Goal: Find specific page/section: Find specific page/section

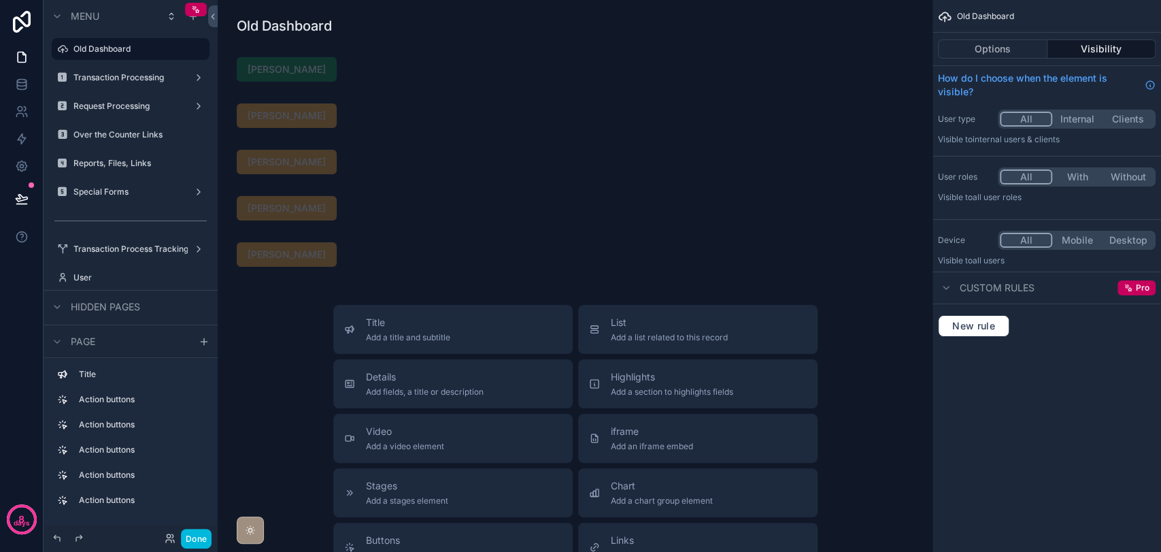
click at [189, 537] on button "Done" at bounding box center [196, 538] width 31 height 20
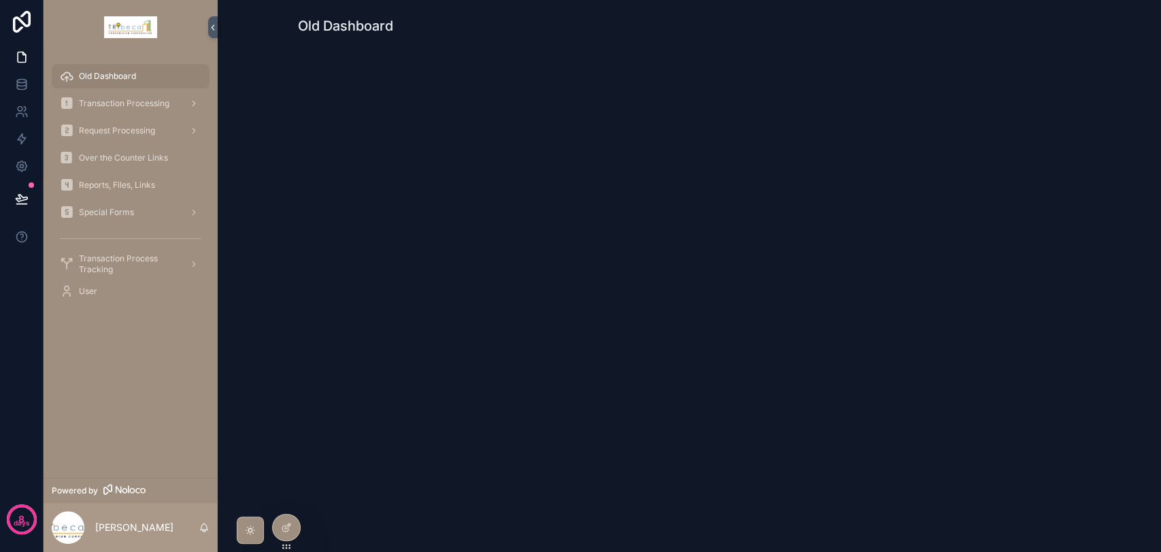
click at [155, 207] on div "Special Forms" at bounding box center [130, 212] width 141 height 22
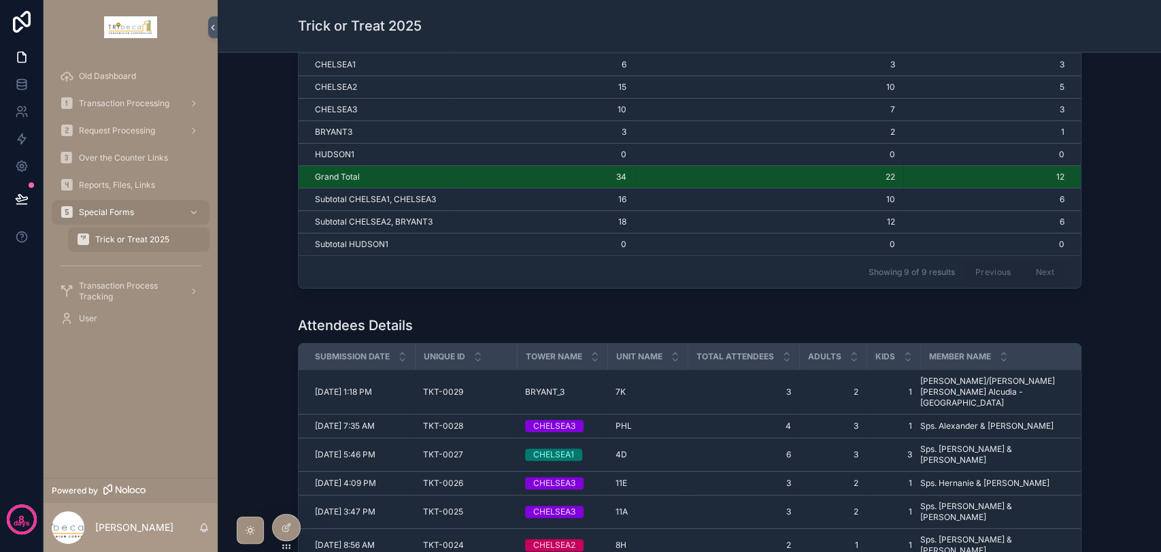
scroll to position [226, 0]
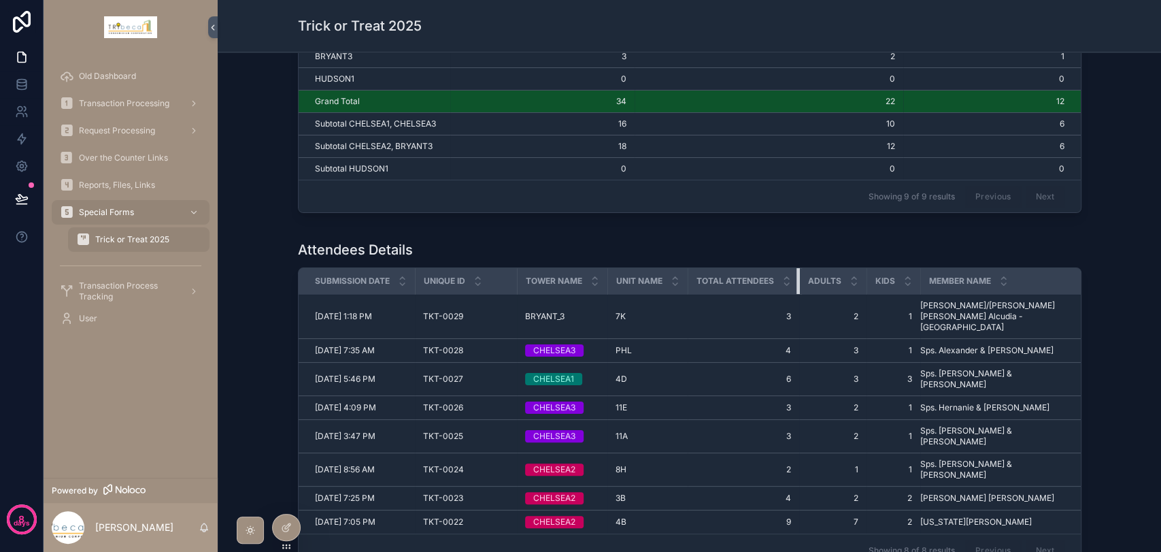
drag, startPoint x: 794, startPoint y: 278, endPoint x: 760, endPoint y: 280, distance: 34.7
click at [760, 280] on th "Total Attendees" at bounding box center [744, 281] width 112 height 27
click at [290, 530] on icon at bounding box center [286, 527] width 11 height 11
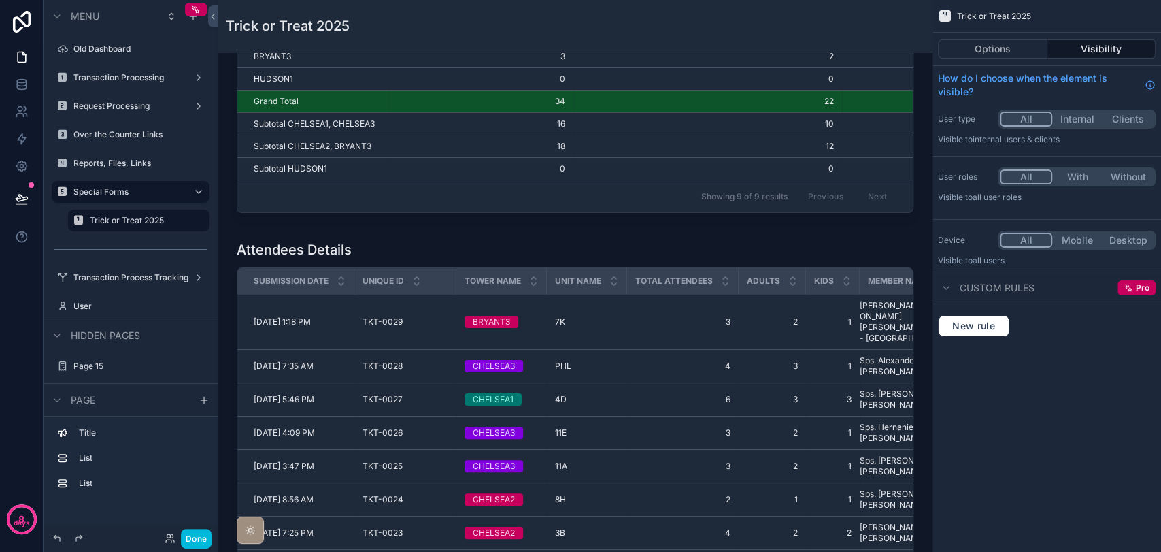
click at [733, 264] on div "scrollable content" at bounding box center [575, 431] width 693 height 392
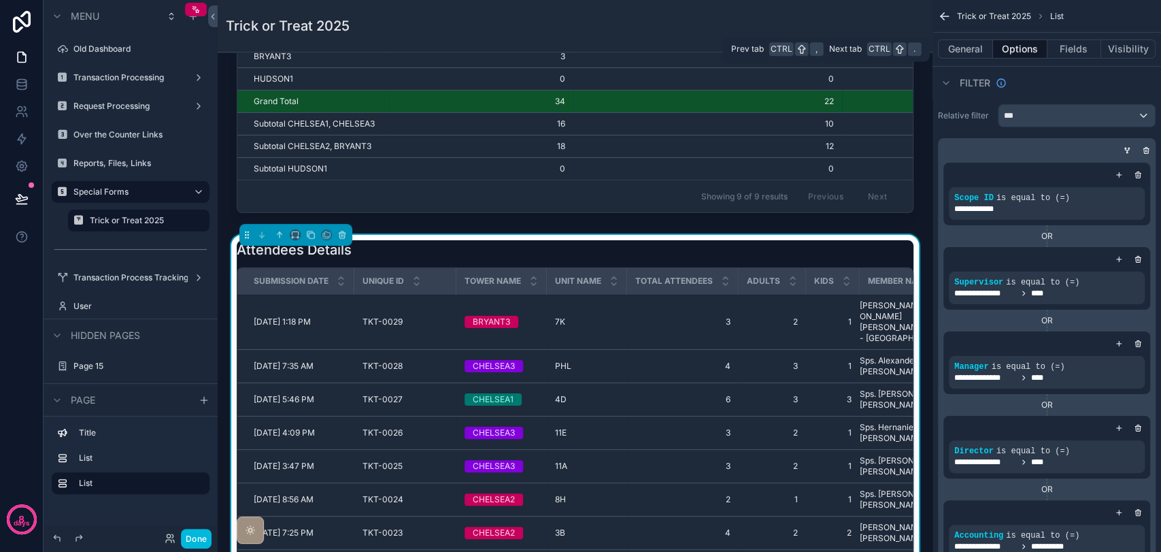
click at [1056, 52] on button "Fields" at bounding box center [1074, 48] width 54 height 19
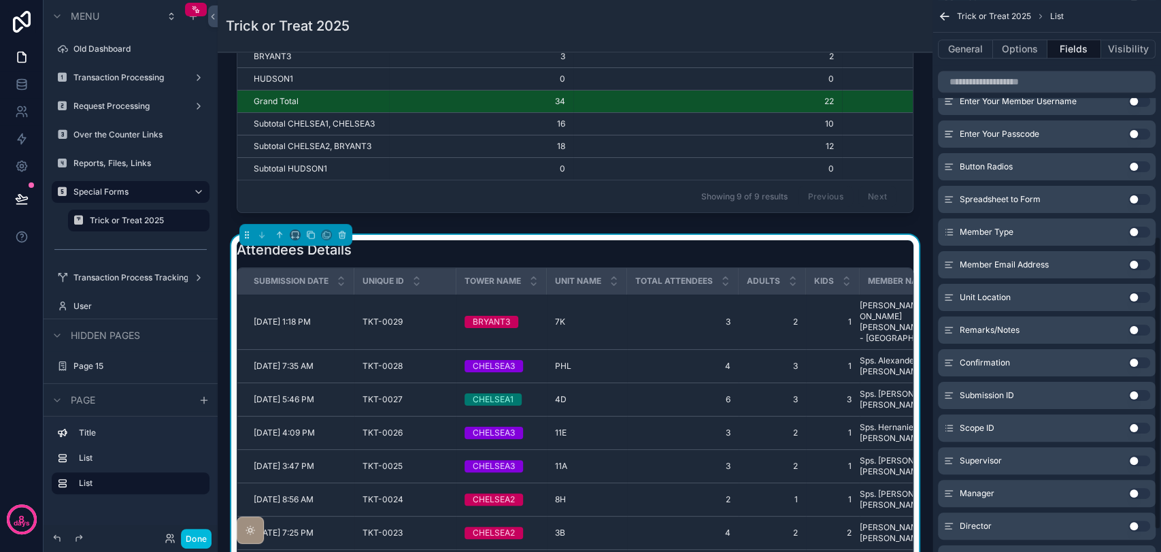
scroll to position [453, 0]
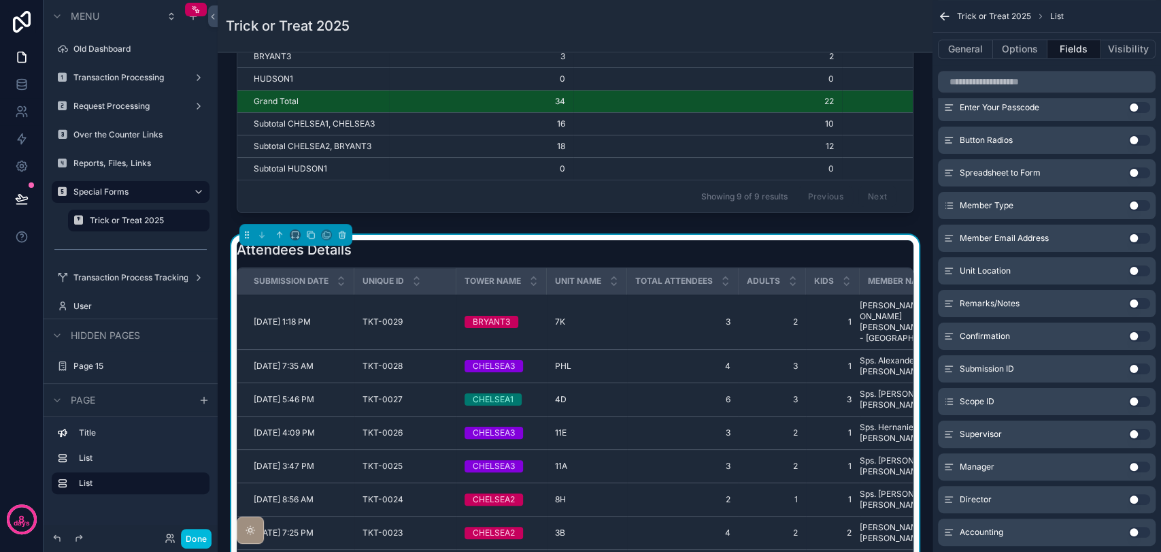
click at [1133, 301] on button "Use setting" at bounding box center [1139, 303] width 22 height 11
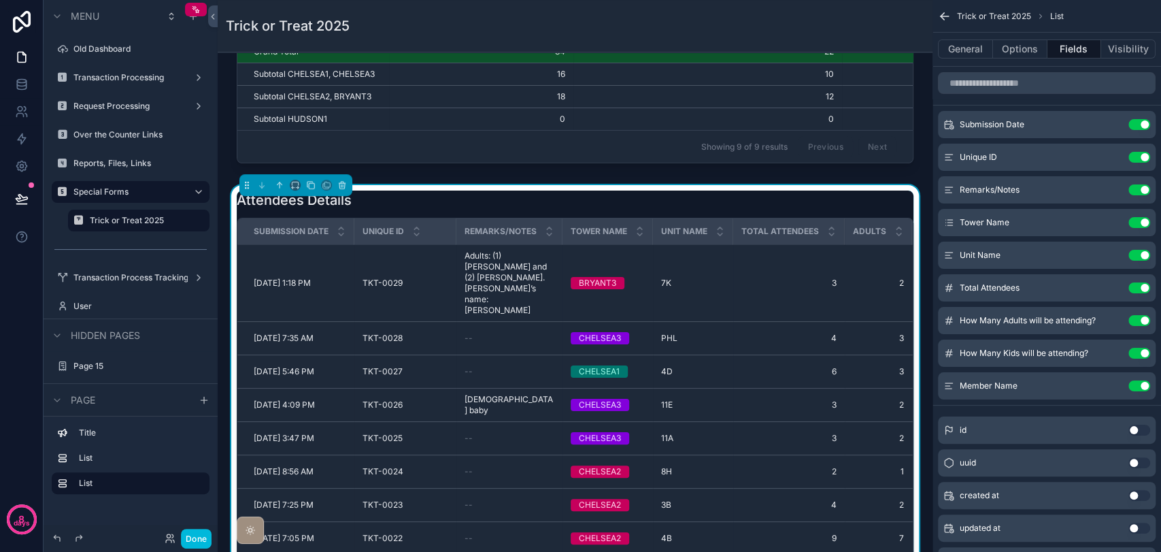
scroll to position [302, 0]
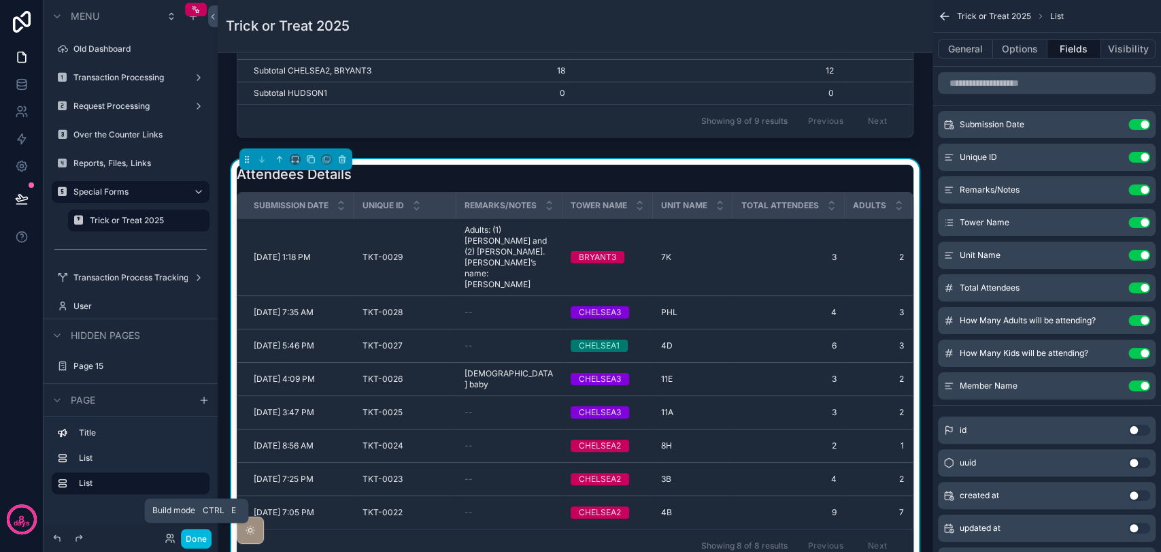
click at [195, 532] on button "Done" at bounding box center [196, 538] width 31 height 20
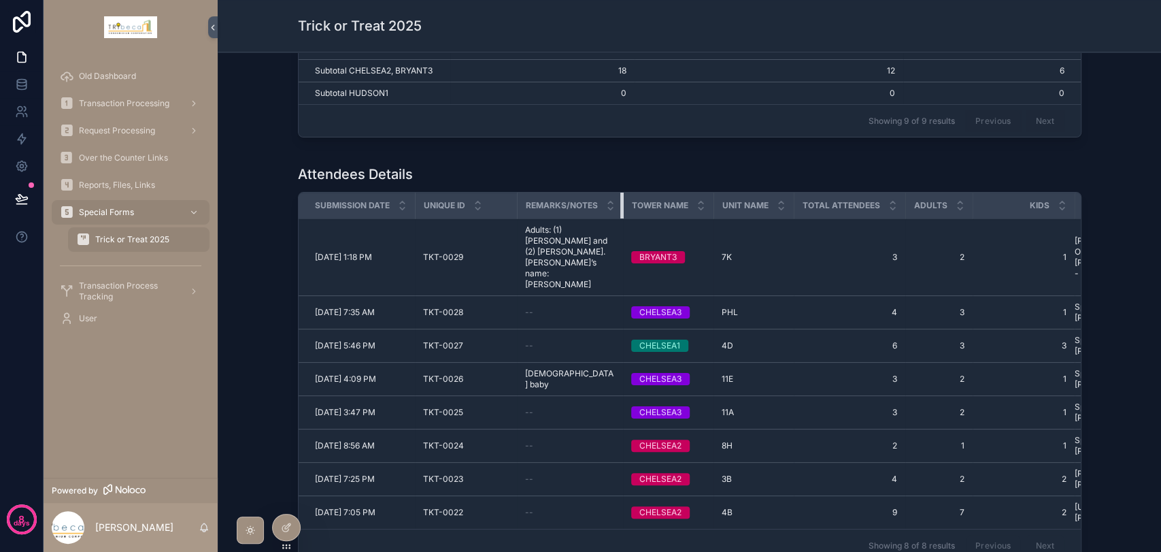
drag, startPoint x: 617, startPoint y: 209, endPoint x: 558, endPoint y: 208, distance: 59.2
click at [558, 208] on th "Remarks/Notes" at bounding box center [570, 205] width 106 height 27
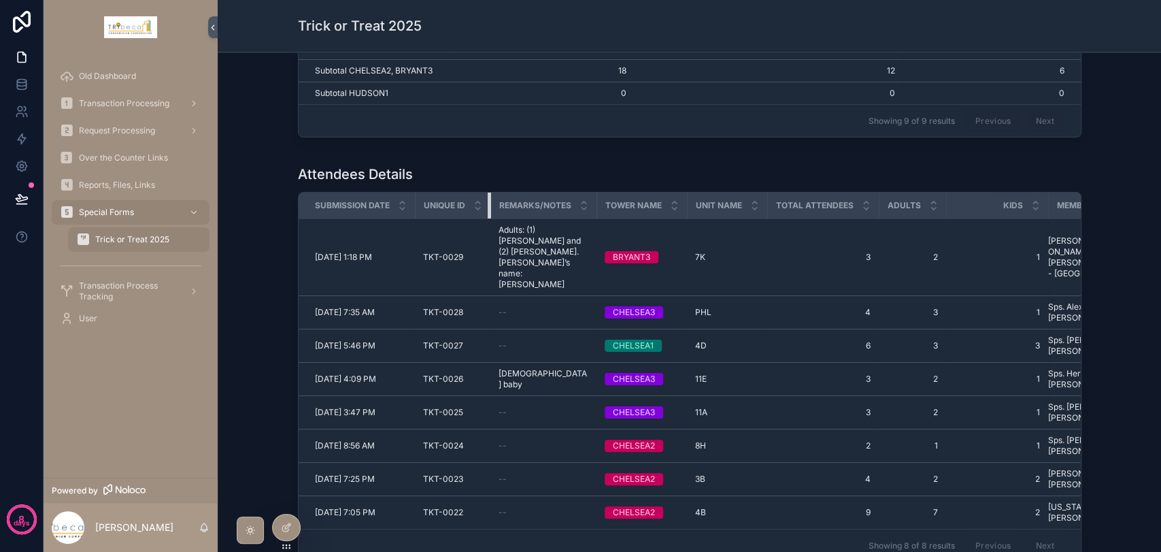
drag, startPoint x: 511, startPoint y: 208, endPoint x: 460, endPoint y: 208, distance: 51.0
click at [460, 208] on th "Unique ID" at bounding box center [452, 205] width 75 height 27
drag, startPoint x: 764, startPoint y: 208, endPoint x: 718, endPoint y: 208, distance: 45.6
click at [718, 208] on tr "Submission Date Unique ID Remarks/Notes Tower Name Unit Name Total Attendees Ad…" at bounding box center [730, 205] width 863 height 27
drag, startPoint x: 873, startPoint y: 207, endPoint x: 815, endPoint y: 209, distance: 57.9
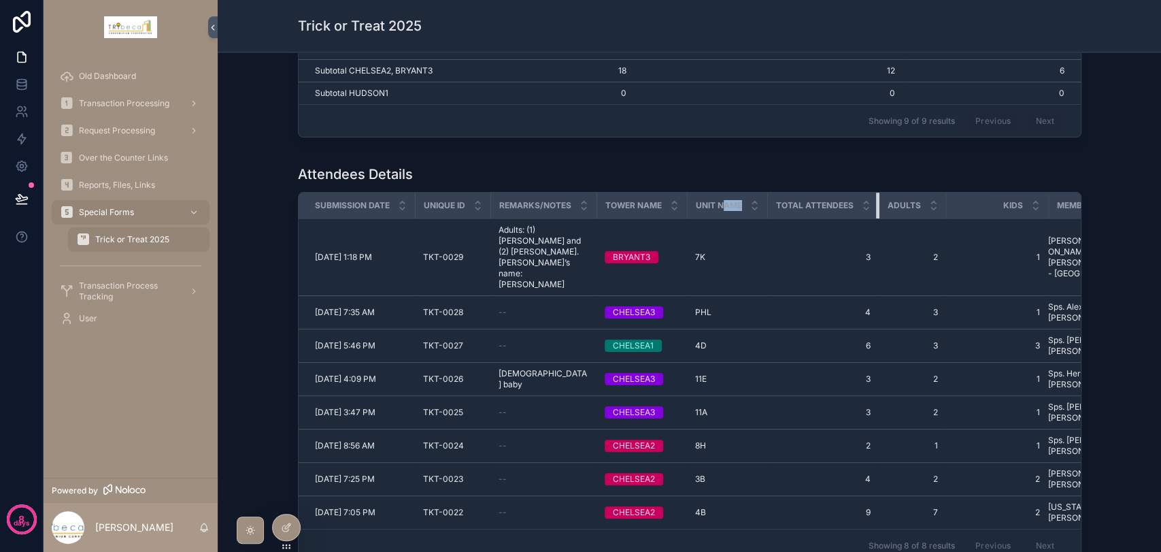
click at [783, 209] on th "Total Attendees" at bounding box center [823, 205] width 112 height 27
drag, startPoint x: 938, startPoint y: 209, endPoint x: 877, endPoint y: 210, distance: 60.5
click at [879, 210] on th "Adults" at bounding box center [912, 205] width 67 height 27
drag, startPoint x: 1043, startPoint y: 204, endPoint x: 956, endPoint y: 213, distance: 86.8
click at [956, 213] on tr "Submission Date Unique ID Remarks/Notes Tower Name Unit Name Total Attendees Ad…" at bounding box center [730, 205] width 863 height 27
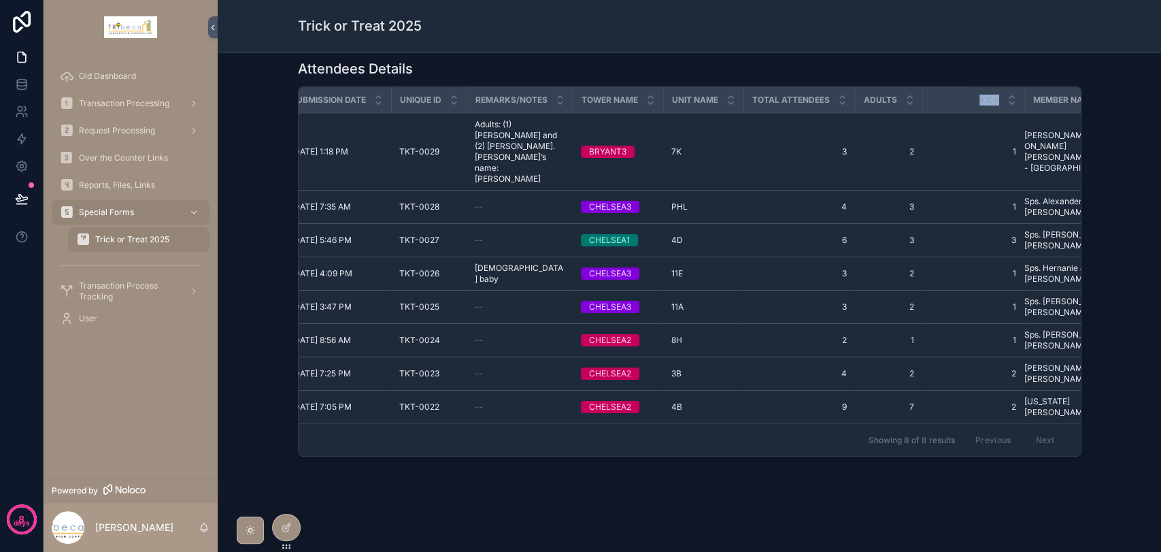
scroll to position [0, 0]
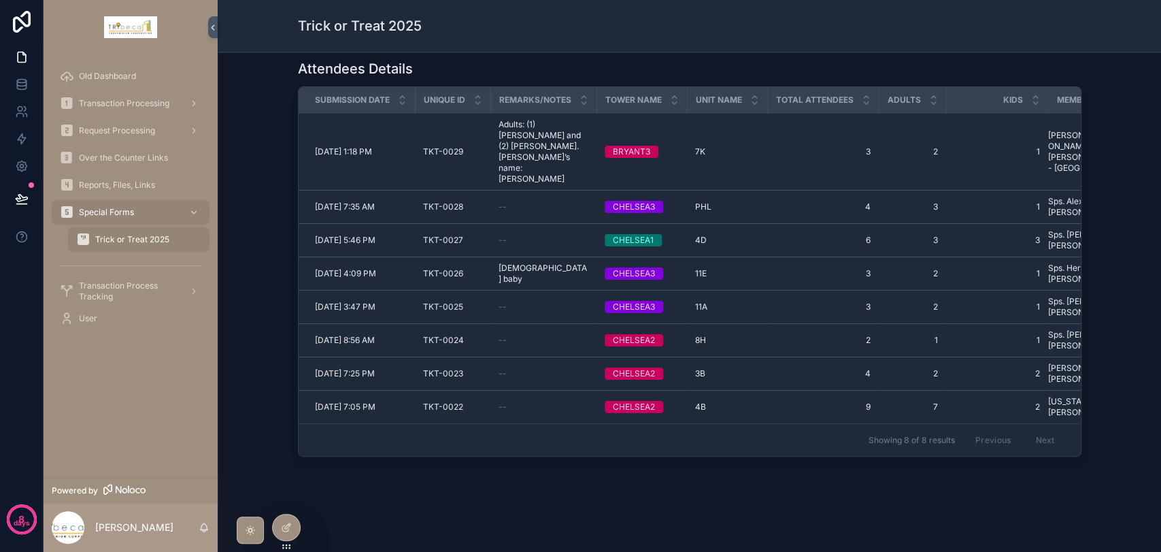
click at [1032, 131] on td "1 1" at bounding box center [997, 152] width 102 height 77
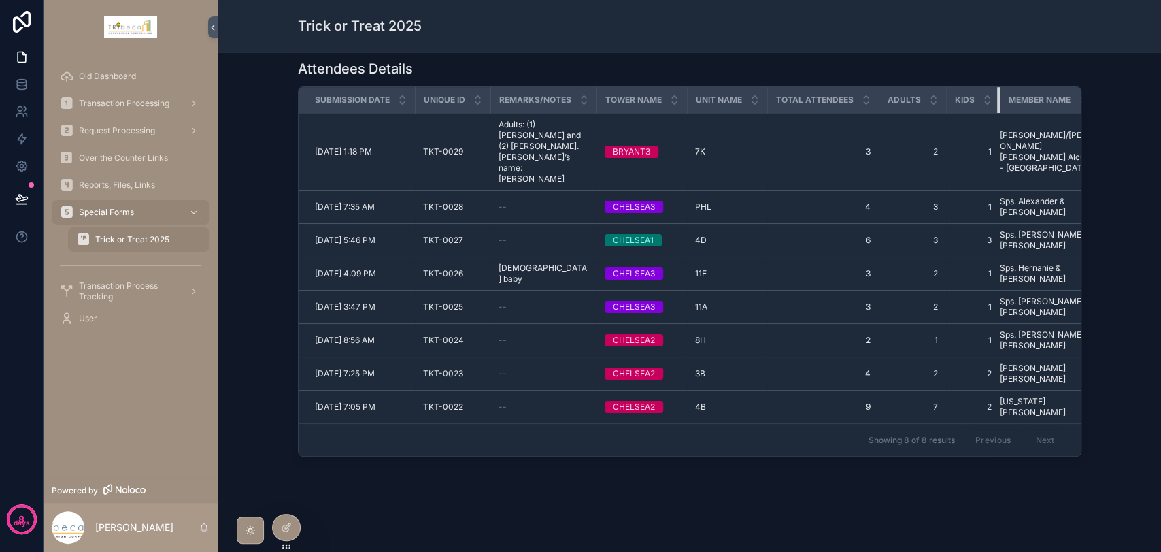
drag, startPoint x: 1042, startPoint y: 104, endPoint x: 979, endPoint y: 104, distance: 62.6
click at [979, 104] on th "Kids" at bounding box center [973, 100] width 54 height 27
drag, startPoint x: 874, startPoint y: 105, endPoint x: 805, endPoint y: 104, distance: 69.4
click at [805, 104] on th "Total Attendees" at bounding box center [823, 100] width 112 height 27
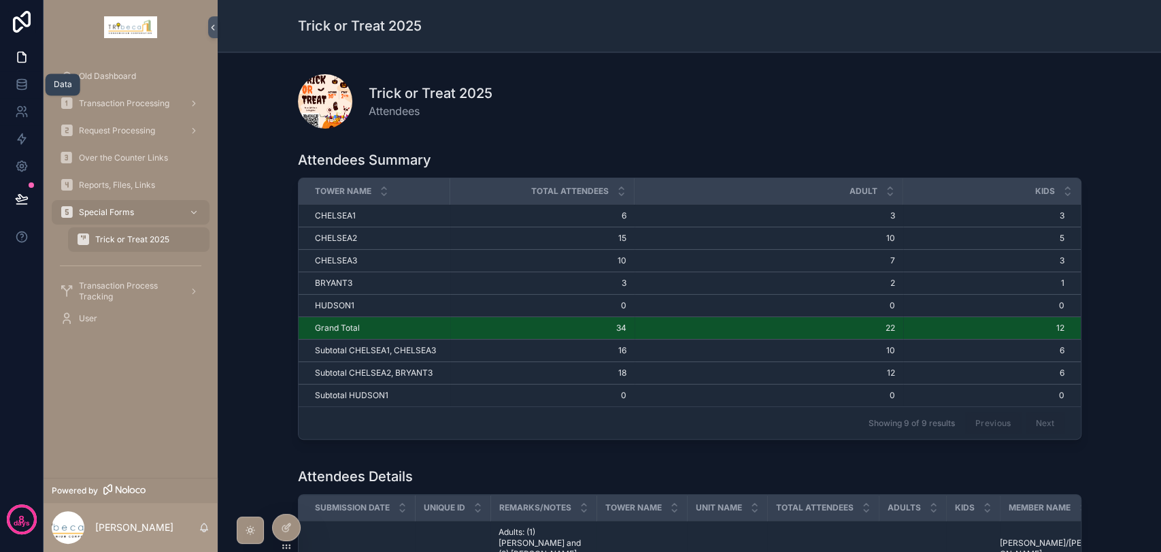
click at [20, 94] on link at bounding box center [21, 84] width 43 height 27
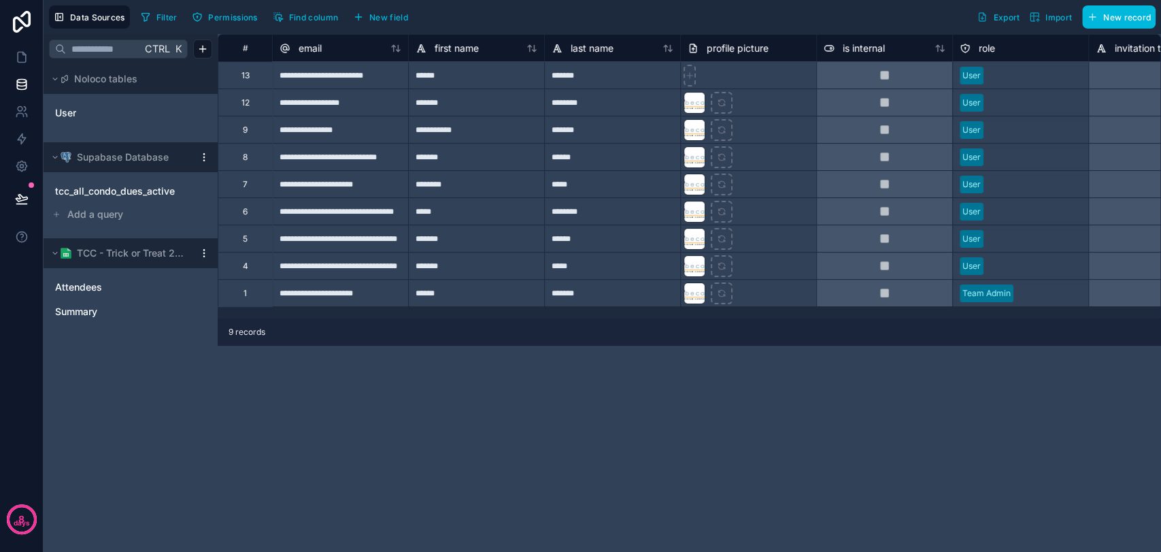
click at [124, 112] on link "User" at bounding box center [110, 113] width 110 height 14
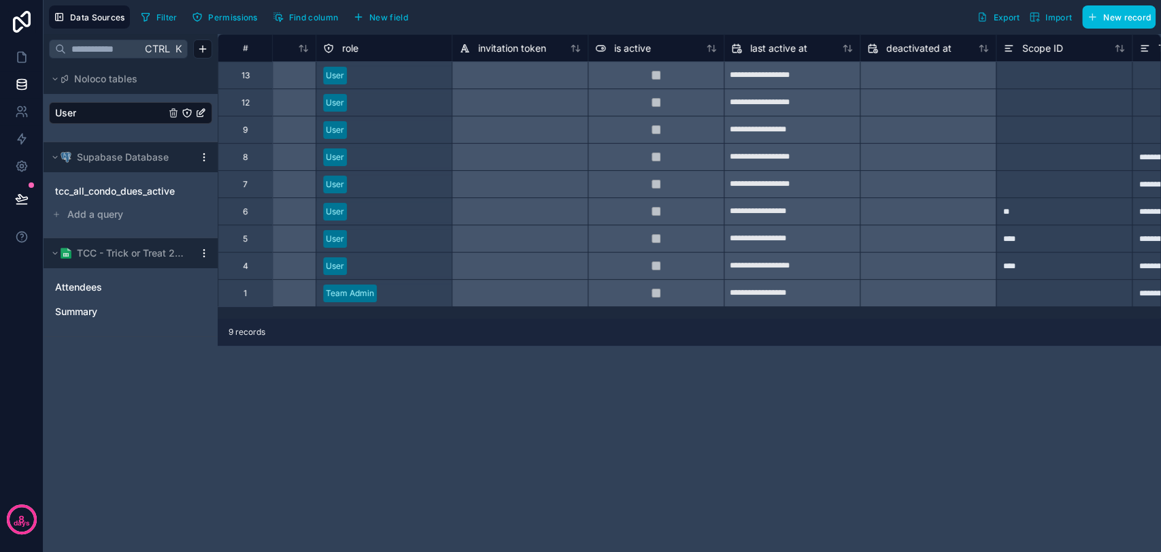
scroll to position [0, 643]
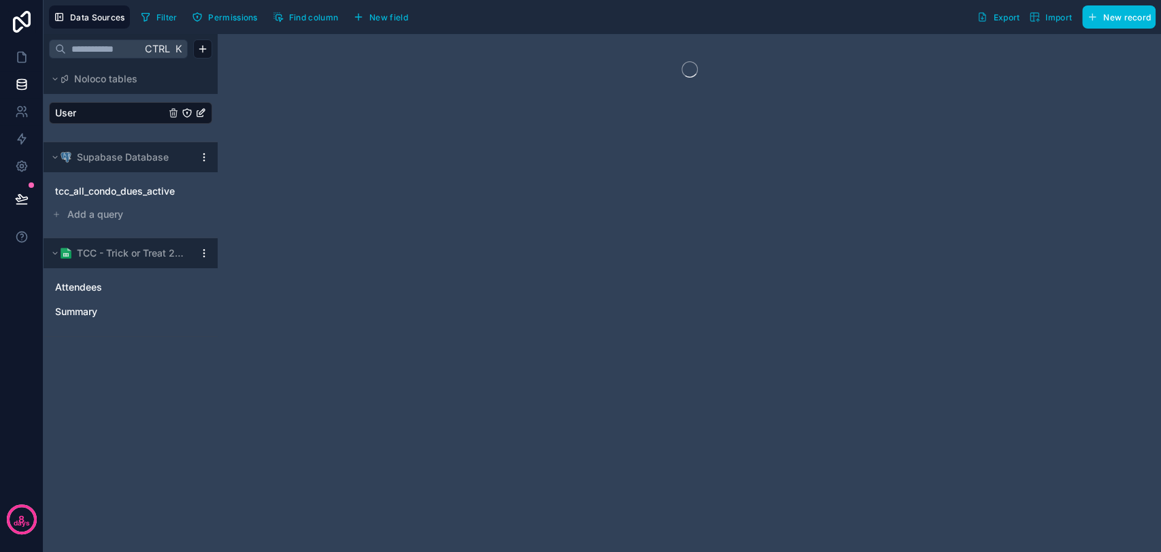
drag, startPoint x: 471, startPoint y: 311, endPoint x: 691, endPoint y: 309, distance: 219.7
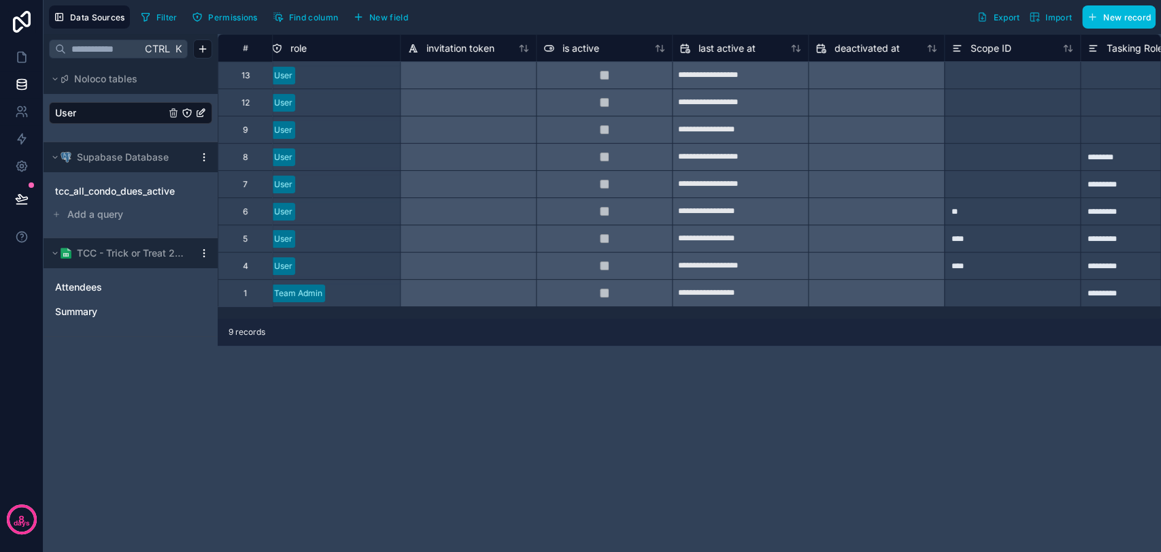
scroll to position [0, 707]
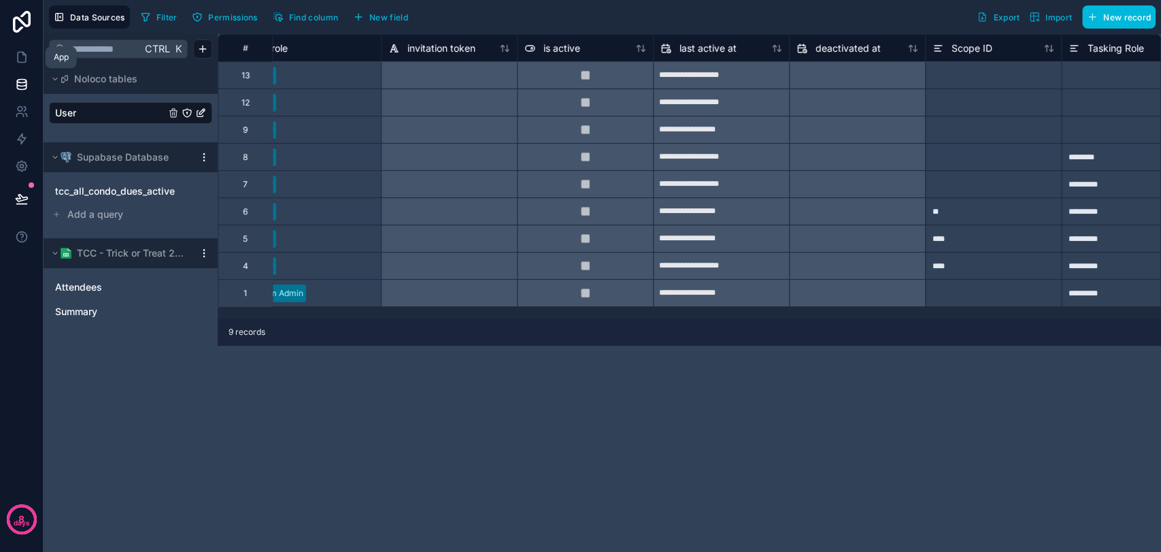
click at [18, 64] on link at bounding box center [21, 57] width 43 height 27
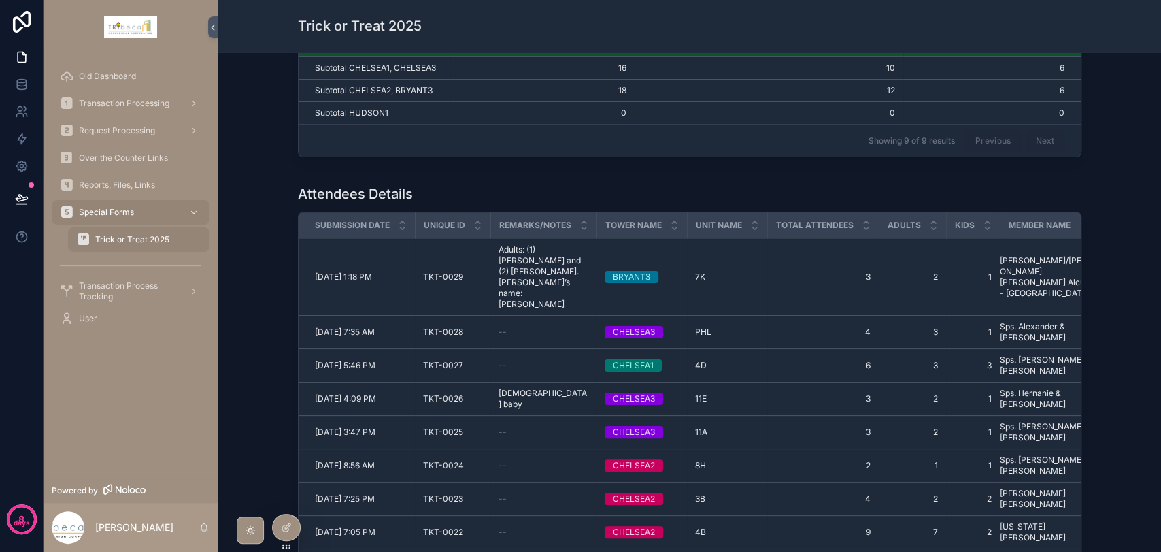
scroll to position [302, 0]
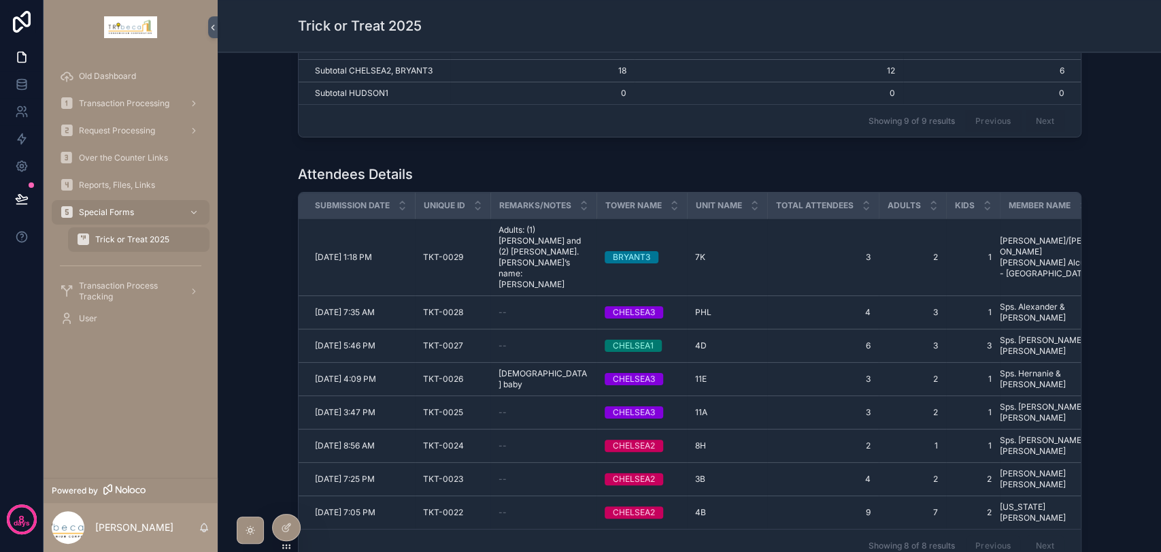
click at [280, 528] on div at bounding box center [286, 527] width 27 height 26
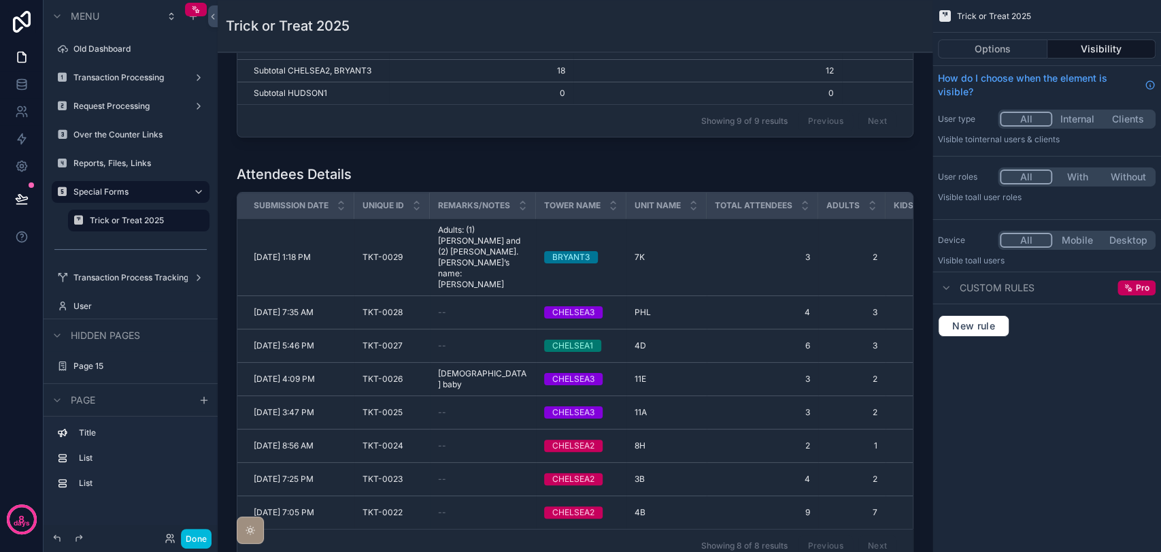
click at [871, 186] on div "scrollable content" at bounding box center [575, 366] width 693 height 414
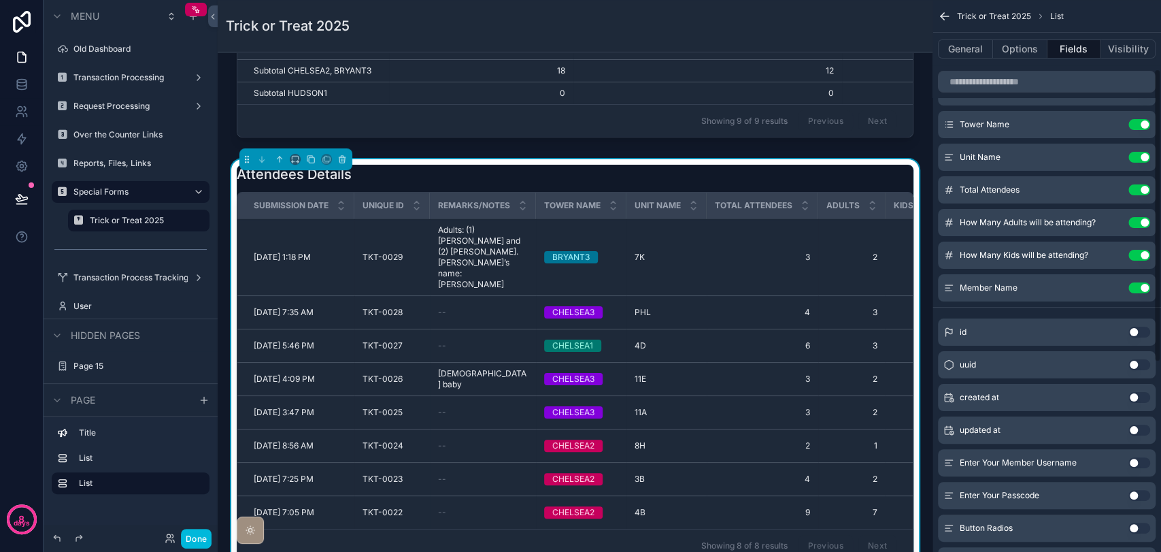
scroll to position [0, 0]
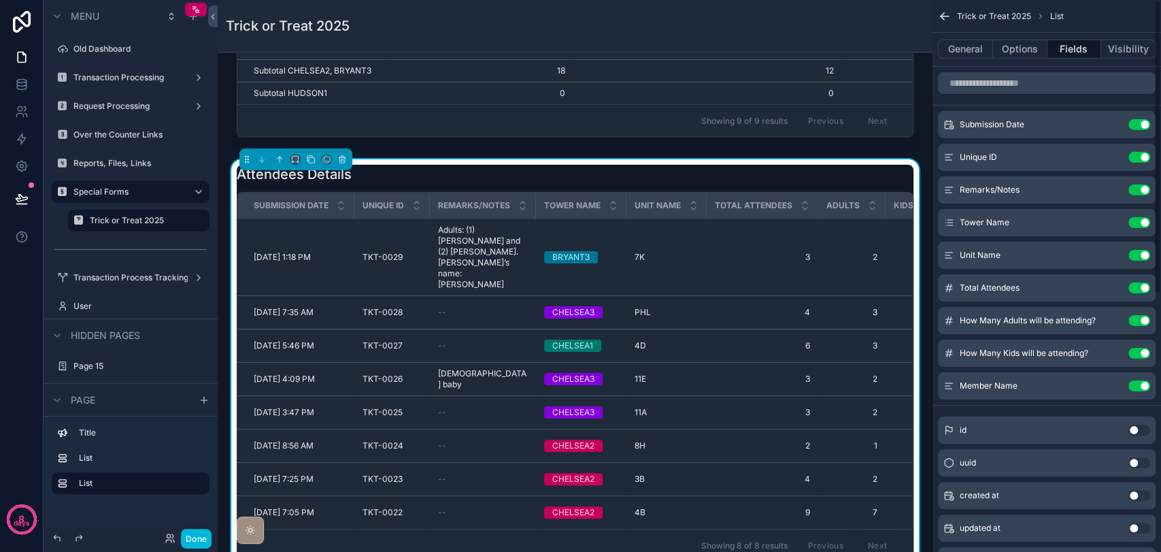
click at [962, 53] on button "General" at bounding box center [965, 48] width 55 height 19
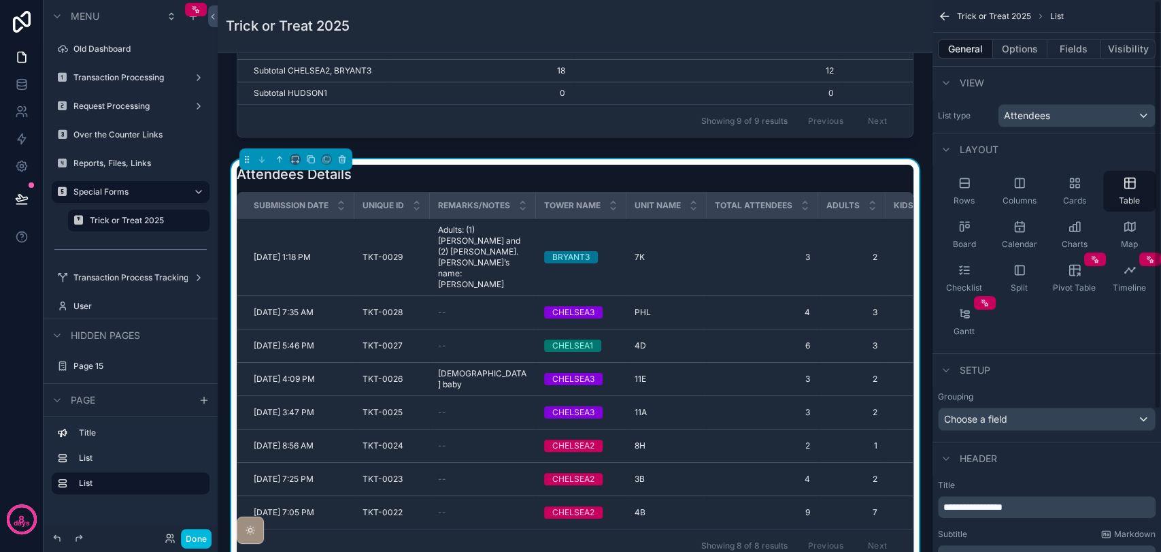
click at [1027, 45] on button "Options" at bounding box center [1020, 48] width 54 height 19
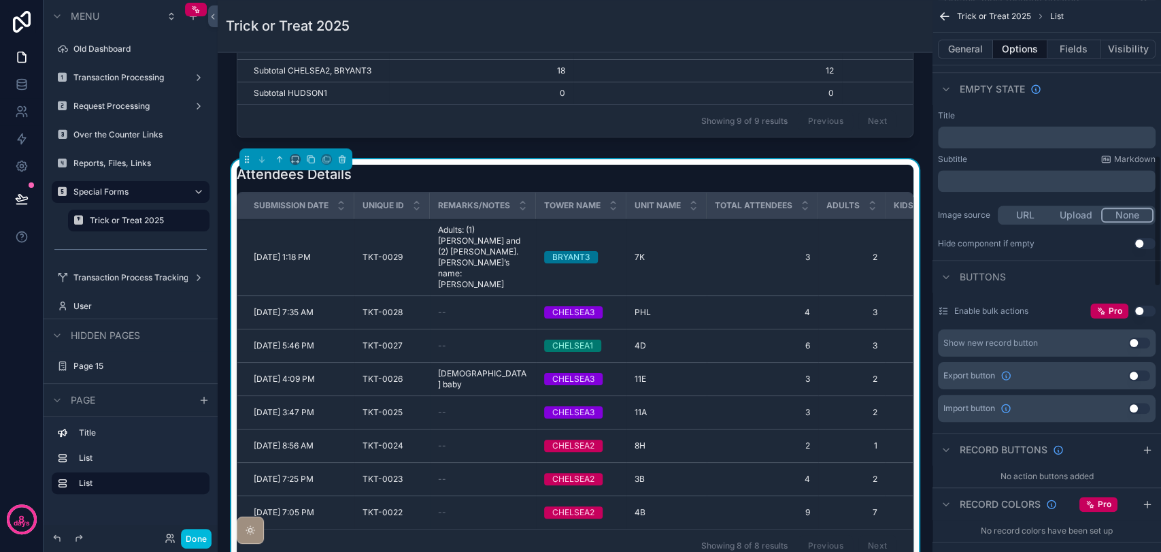
scroll to position [680, 0]
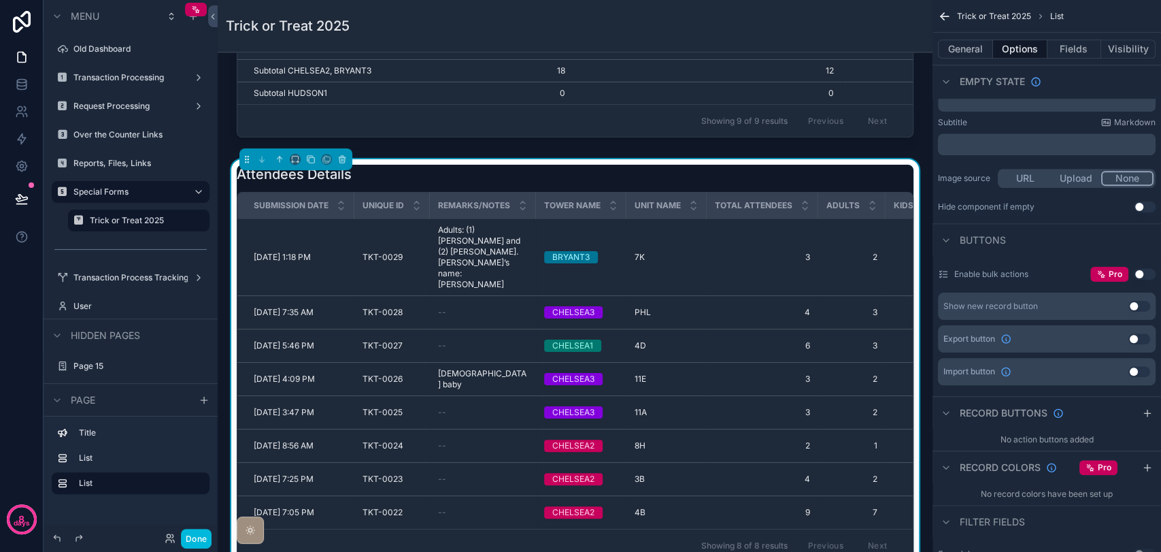
click at [1134, 338] on button "Use setting" at bounding box center [1139, 338] width 22 height 11
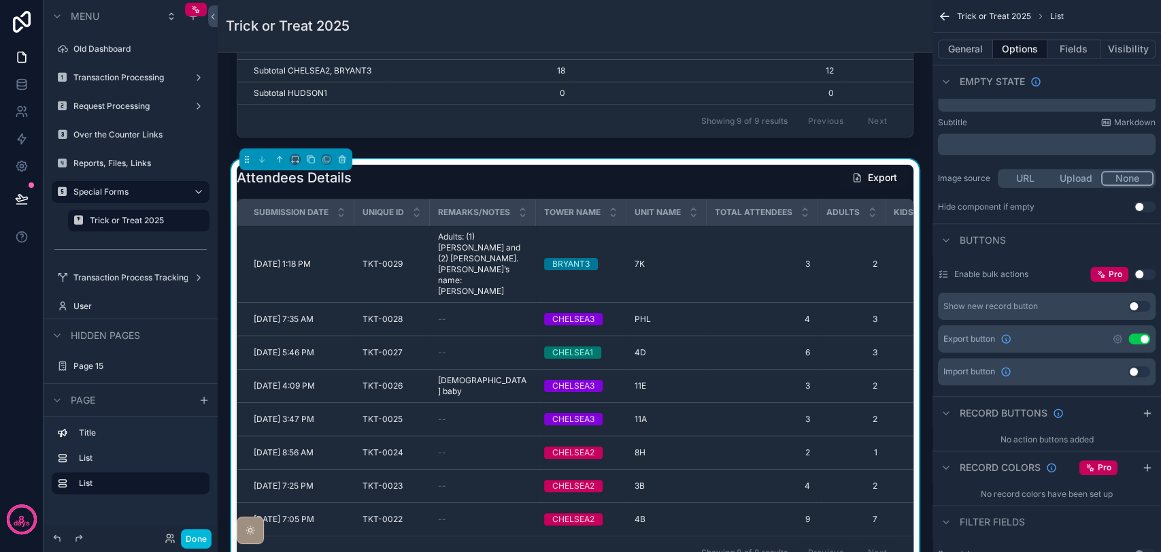
click at [193, 539] on button "Done" at bounding box center [196, 538] width 31 height 20
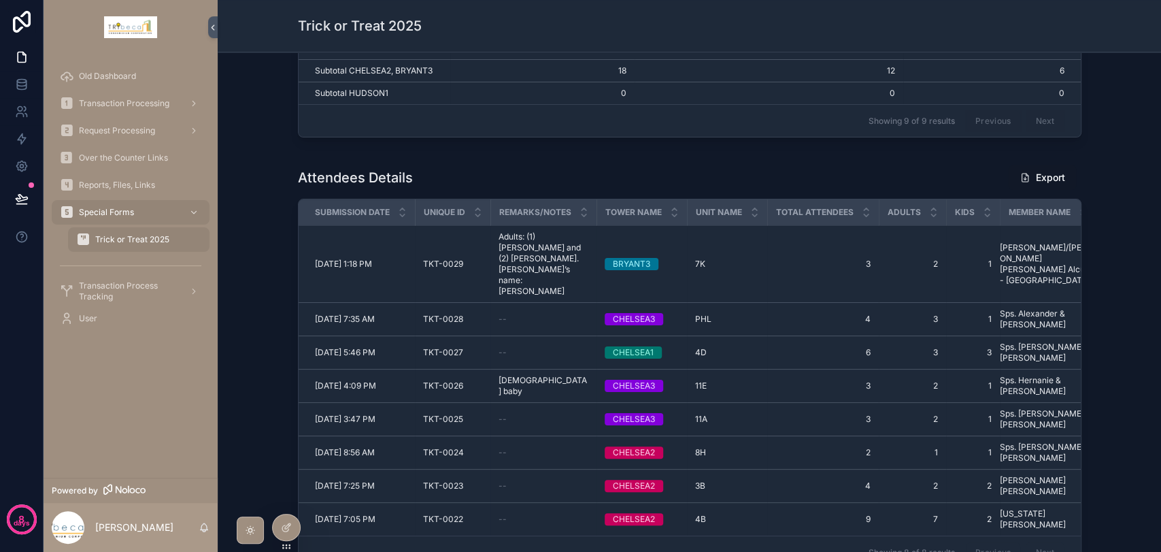
click at [1025, 178] on span "scrollable content" at bounding box center [1025, 177] width 11 height 11
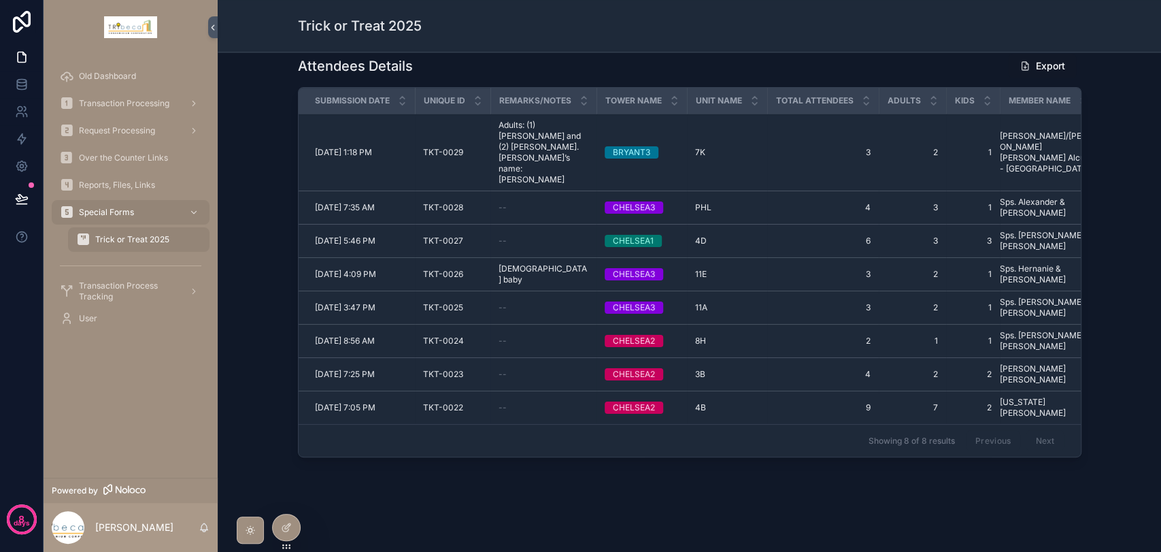
scroll to position [0, 0]
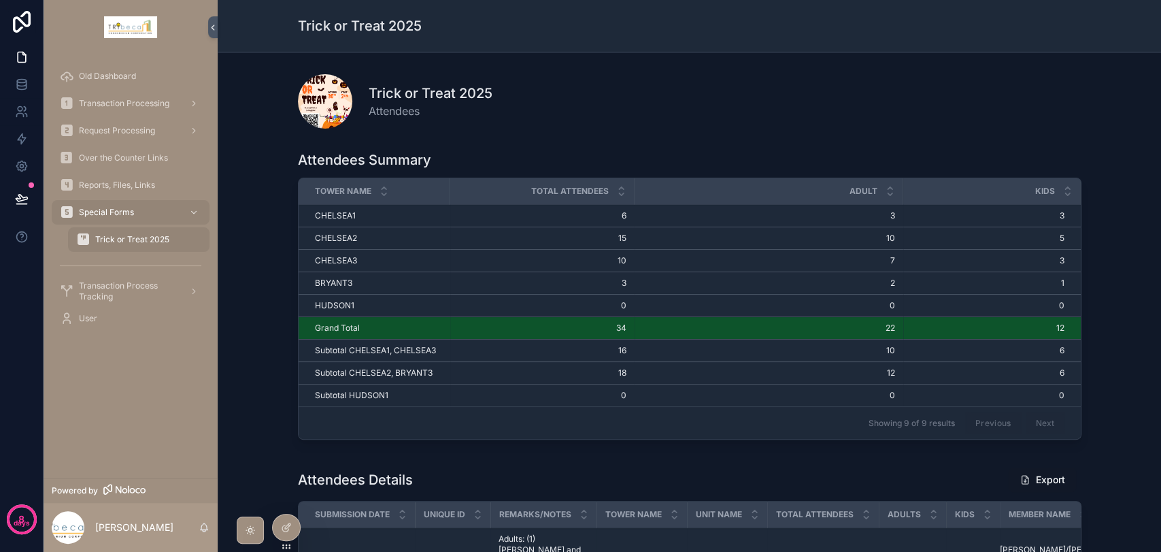
click at [101, 105] on span "Transaction Processing" at bounding box center [124, 103] width 90 height 11
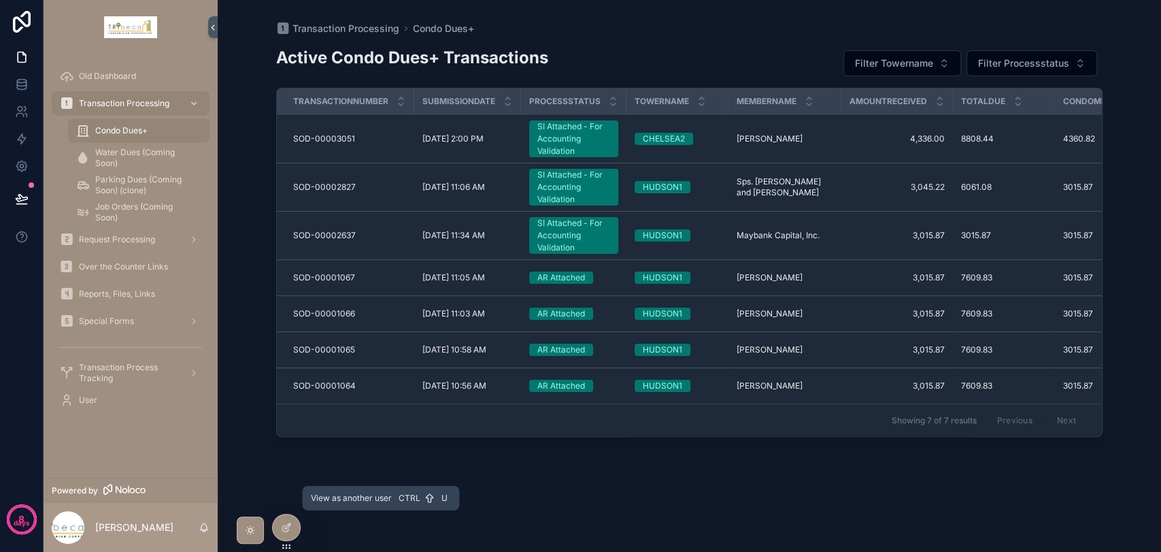
click at [0, 0] on icon at bounding box center [0, 0] width 0 height 0
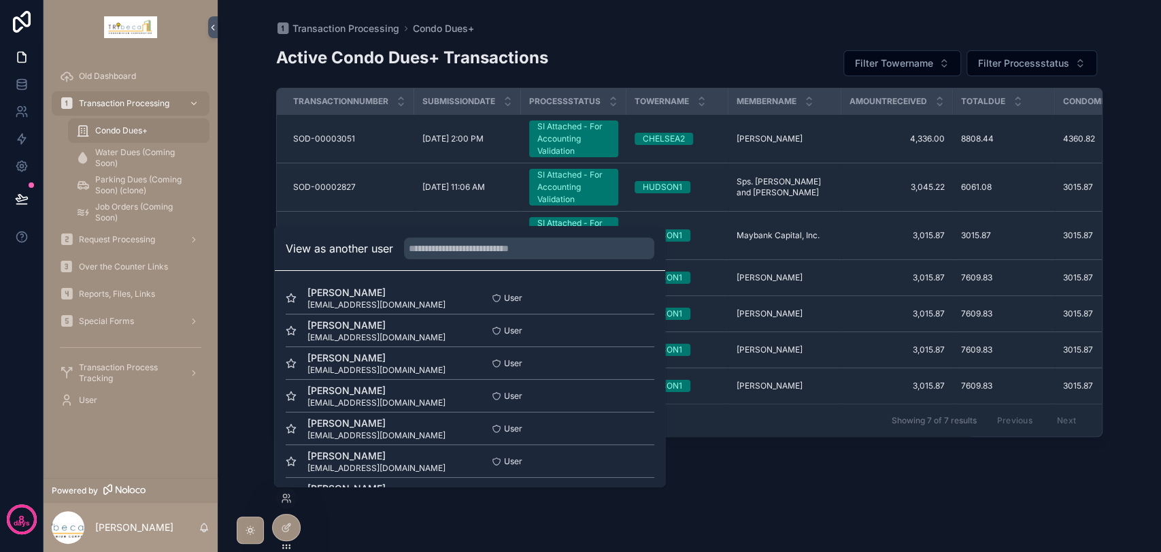
click at [551, 522] on div "Active Condo Dues+ Transactions Filter Towername Filter Processstatus Transacti…" at bounding box center [689, 285] width 826 height 500
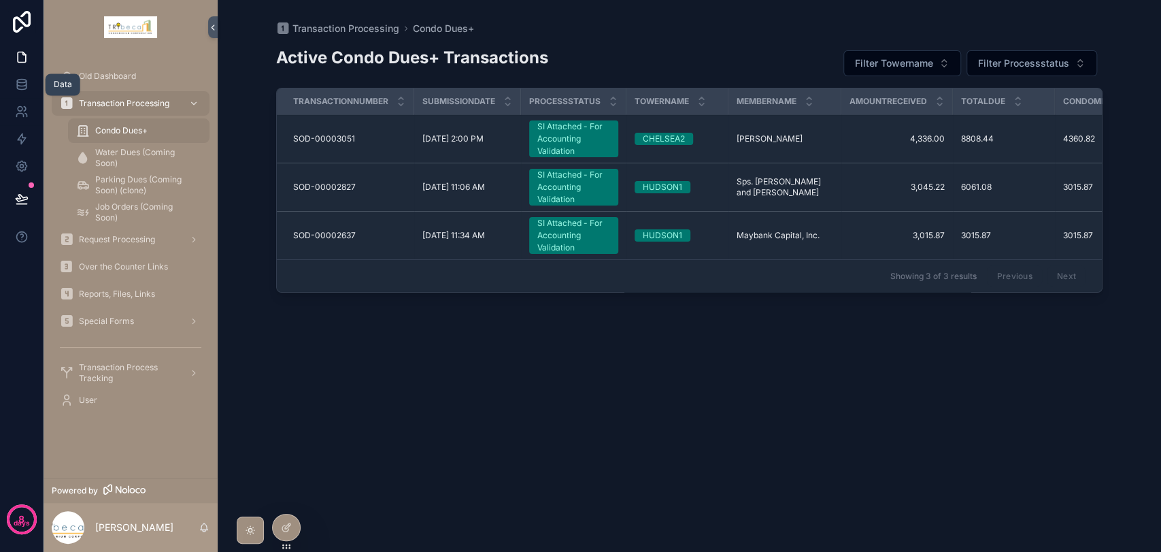
click at [15, 86] on icon at bounding box center [22, 85] width 14 height 14
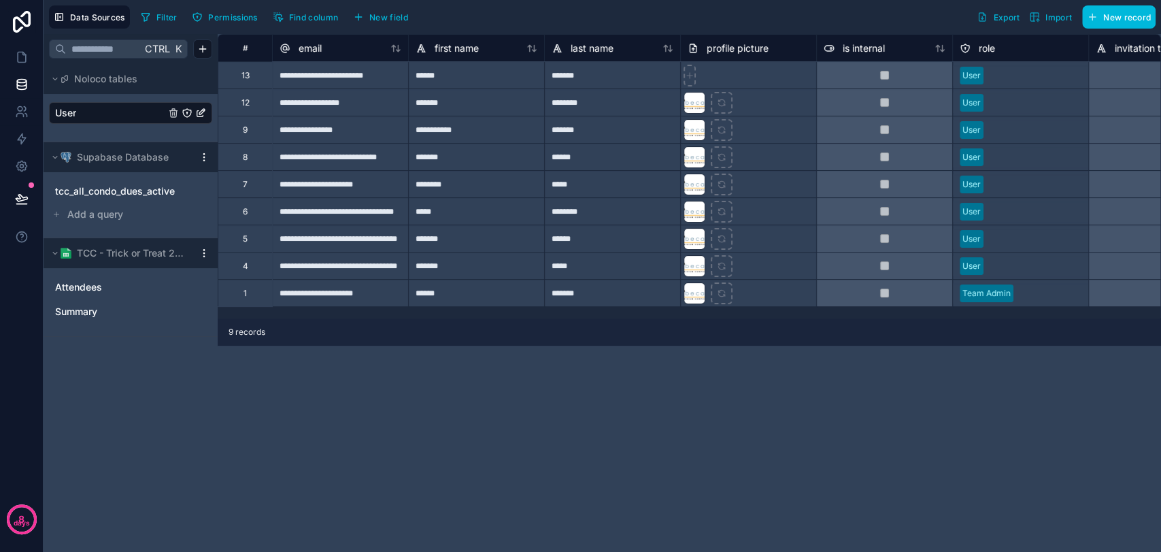
click at [124, 199] on div "tcc_all_condo_dues_active" at bounding box center [130, 191] width 163 height 22
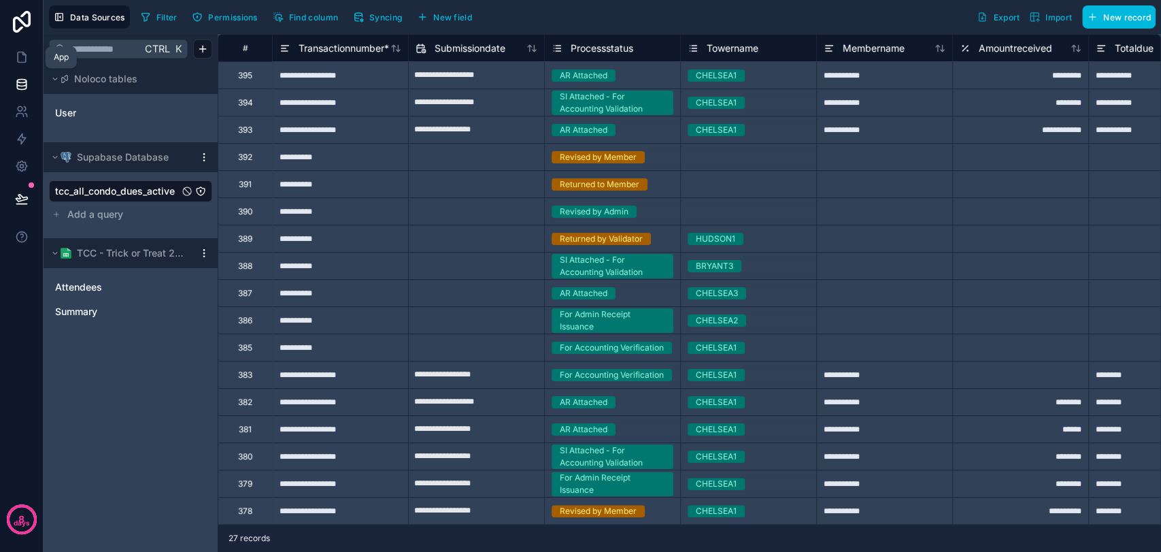
click at [18, 61] on icon at bounding box center [22, 57] width 14 height 14
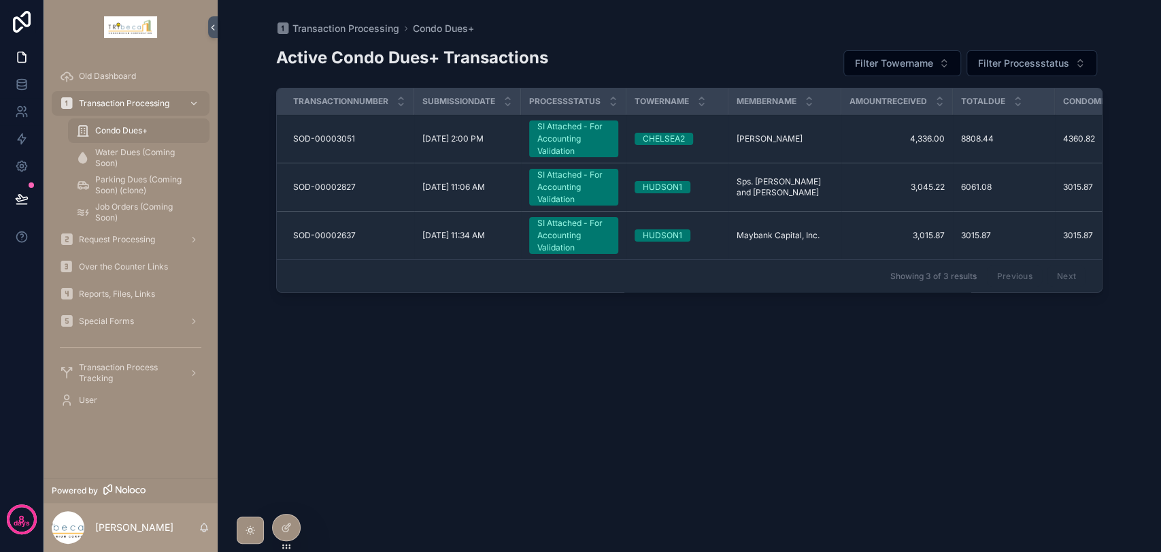
click at [489, 377] on div "Active Condo Dues+ Transactions Filter Towername Filter Processstatus Transacti…" at bounding box center [689, 285] width 826 height 500
click at [103, 127] on span "Condo Dues+" at bounding box center [121, 130] width 52 height 11
click at [0, 0] on icon at bounding box center [0, 0] width 0 height 0
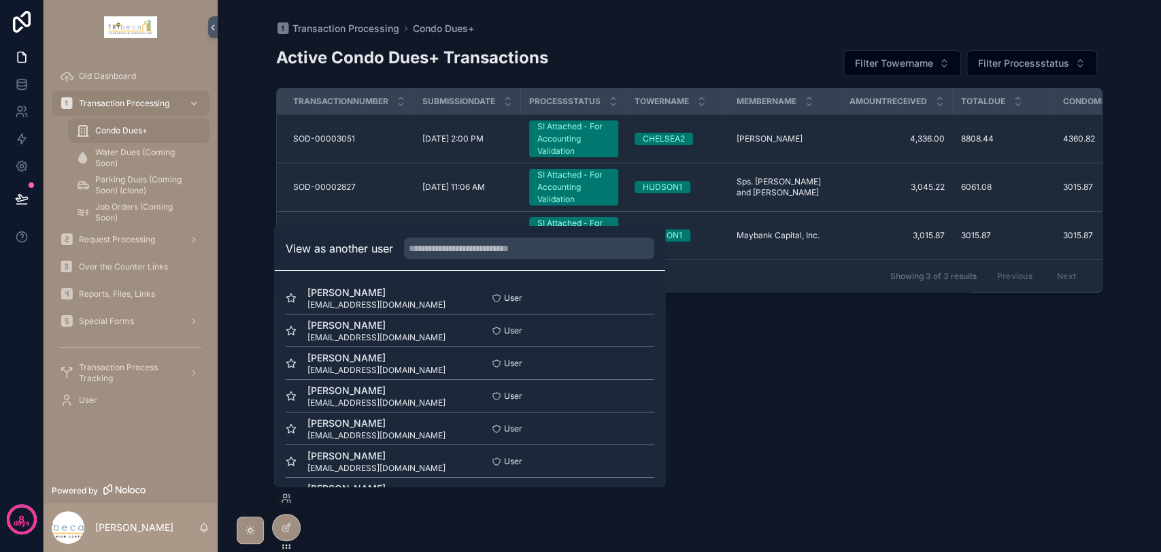
click at [0, 0] on button "Select" at bounding box center [0, 0] width 0 height 0
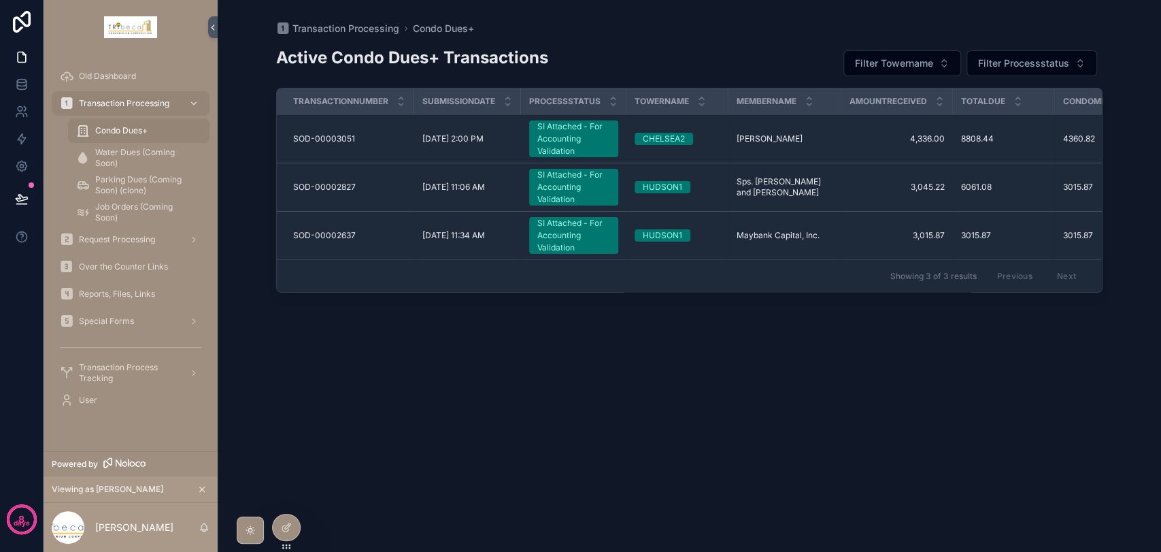
drag, startPoint x: 650, startPoint y: 291, endPoint x: 682, endPoint y: 292, distance: 32.7
click at [679, 291] on div "Transactionnumber Submissiondate Processstatus Towername Membername Amountrecei…" at bounding box center [689, 189] width 825 height 203
click at [147, 315] on div "Special Forms" at bounding box center [130, 321] width 141 height 22
